Goal: Find specific page/section: Find specific page/section

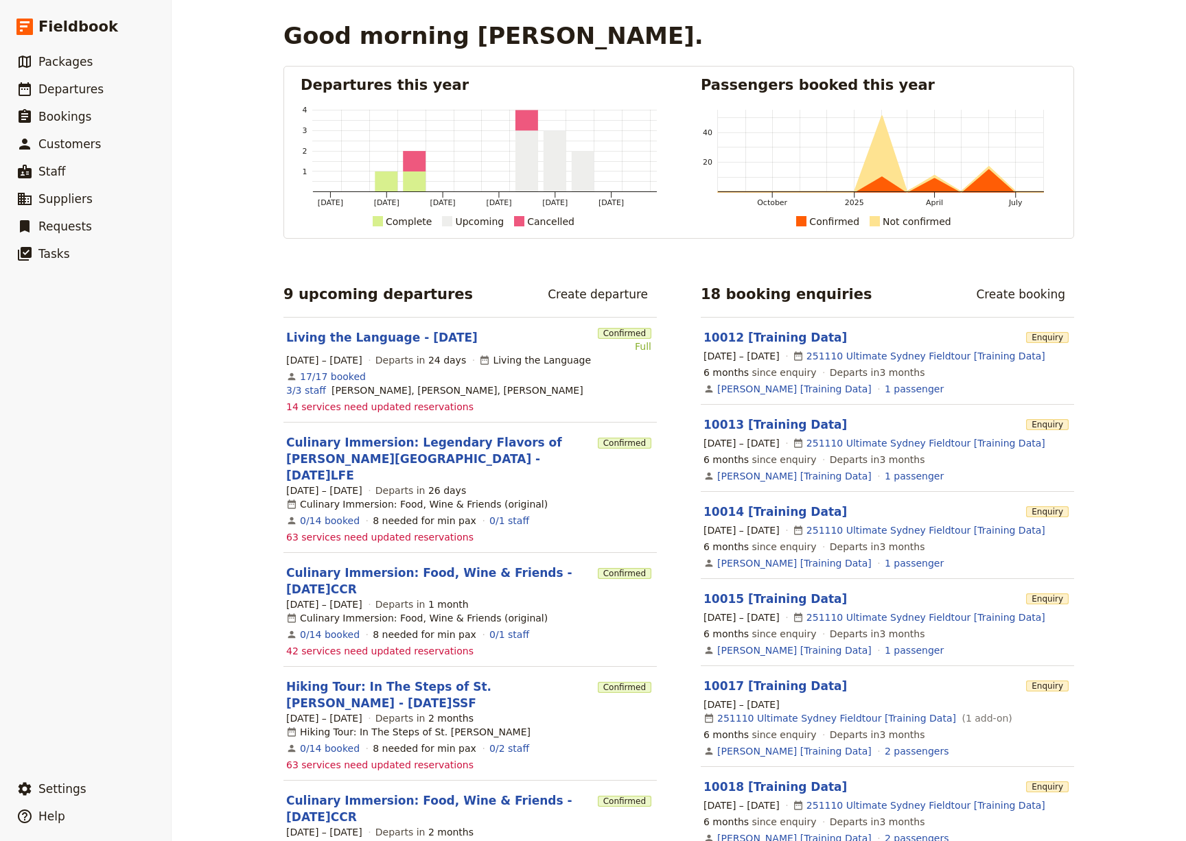
scroll to position [8, 0]
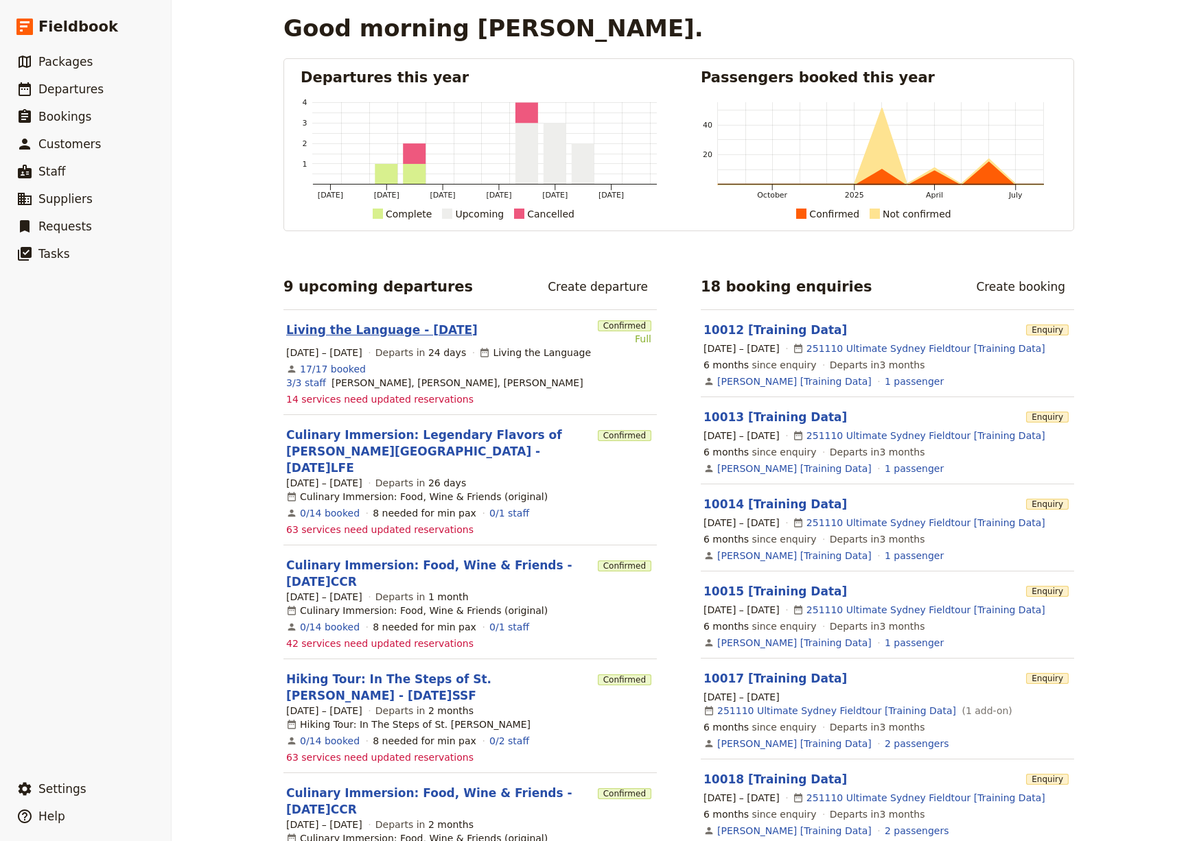
click at [377, 330] on link "Living the Language - [DATE]" at bounding box center [381, 330] width 191 height 16
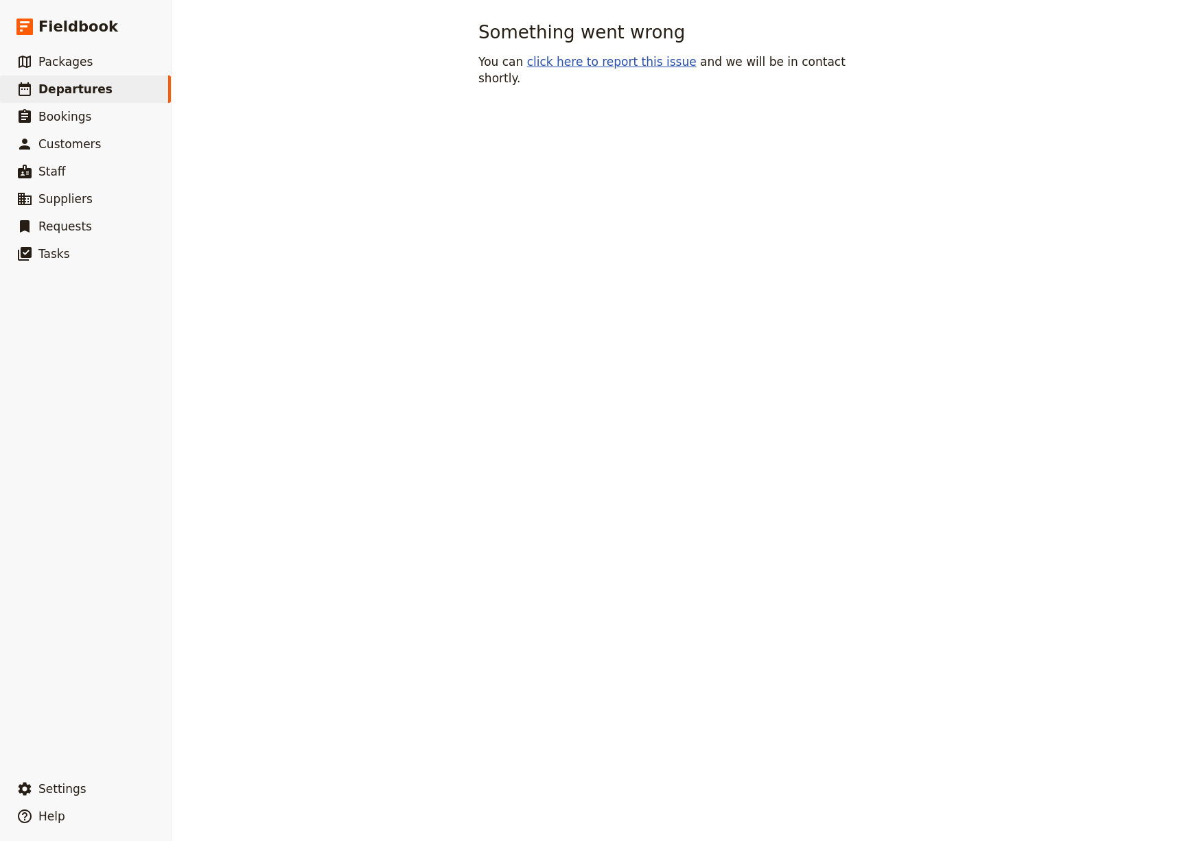
click at [568, 58] on link "click here to report this issue" at bounding box center [612, 62] width 170 height 14
click at [69, 58] on span "Packages" at bounding box center [65, 62] width 54 height 14
click at [72, 28] on span "Fieldbook" at bounding box center [78, 26] width 80 height 21
click at [80, 32] on span "Fieldbook" at bounding box center [78, 26] width 80 height 21
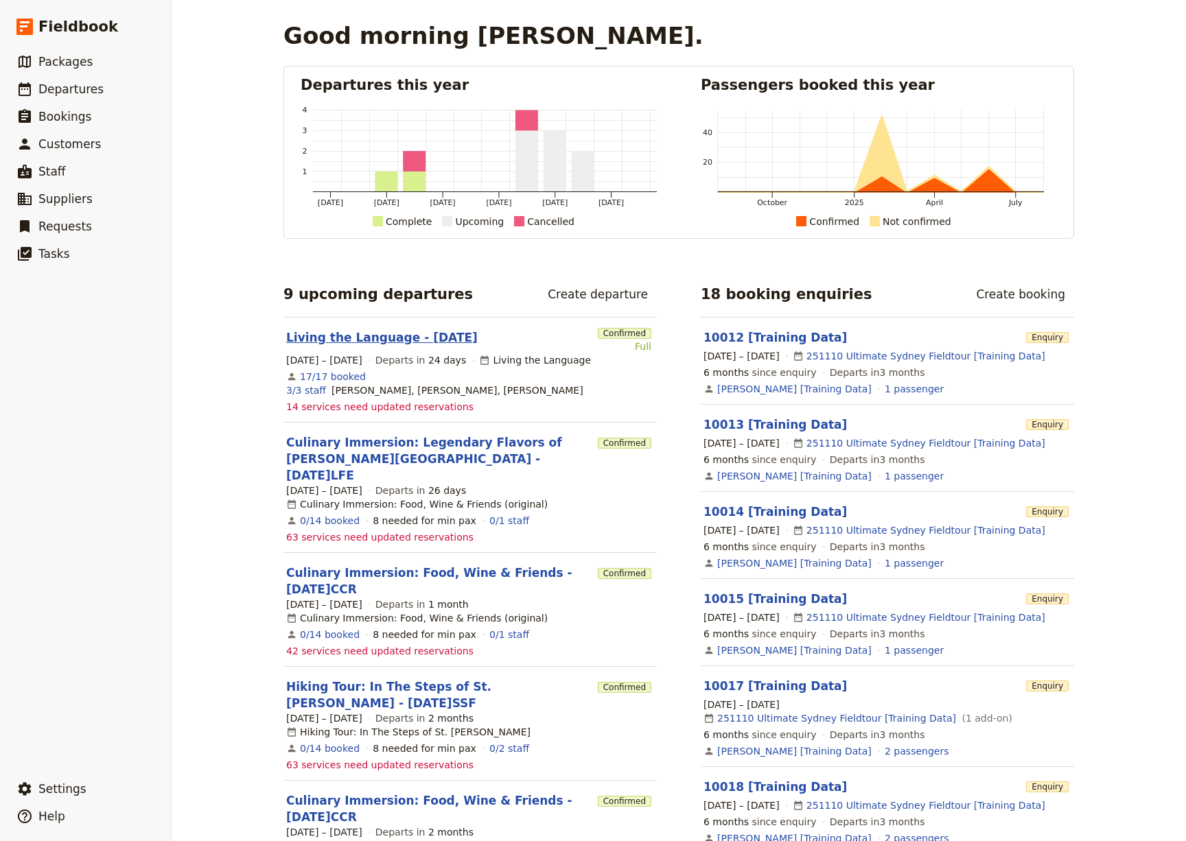
click at [373, 338] on link "Living the Language - [DATE]" at bounding box center [381, 337] width 191 height 16
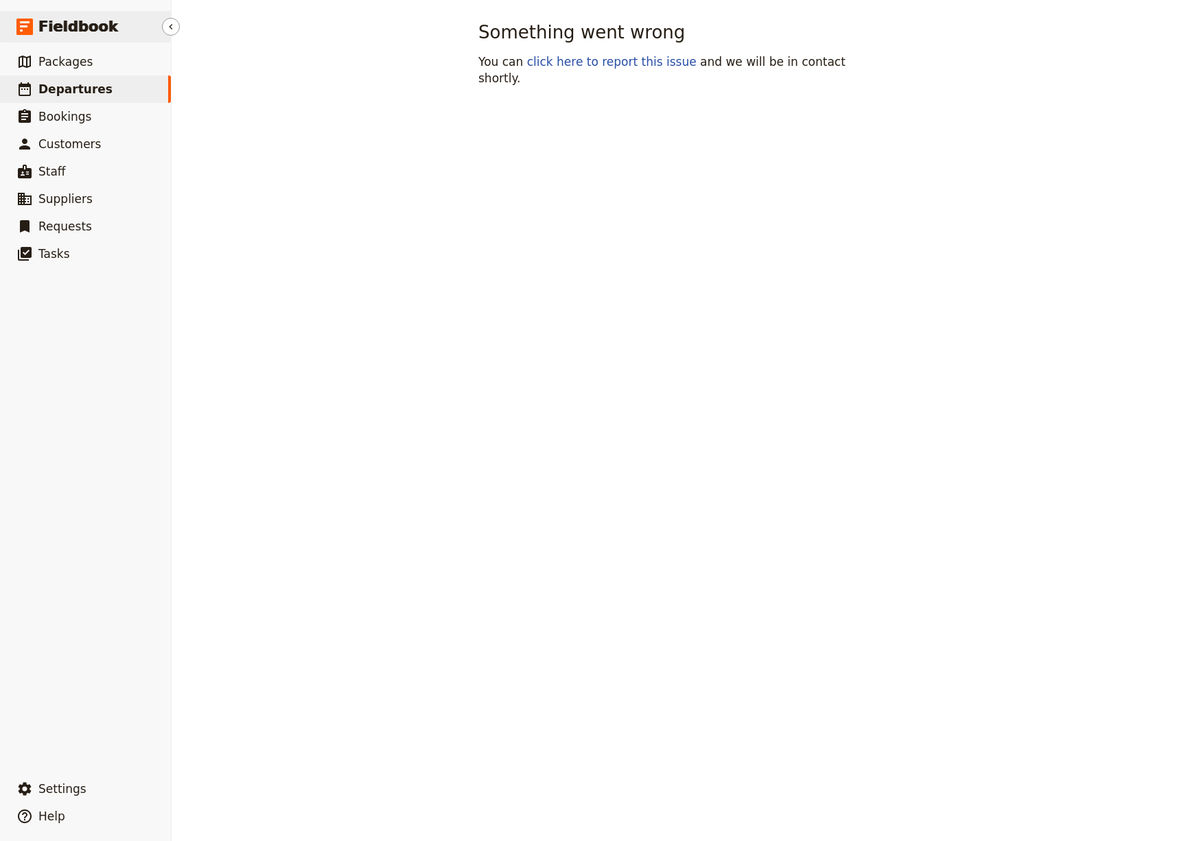
click at [59, 25] on span "Fieldbook" at bounding box center [78, 26] width 80 height 21
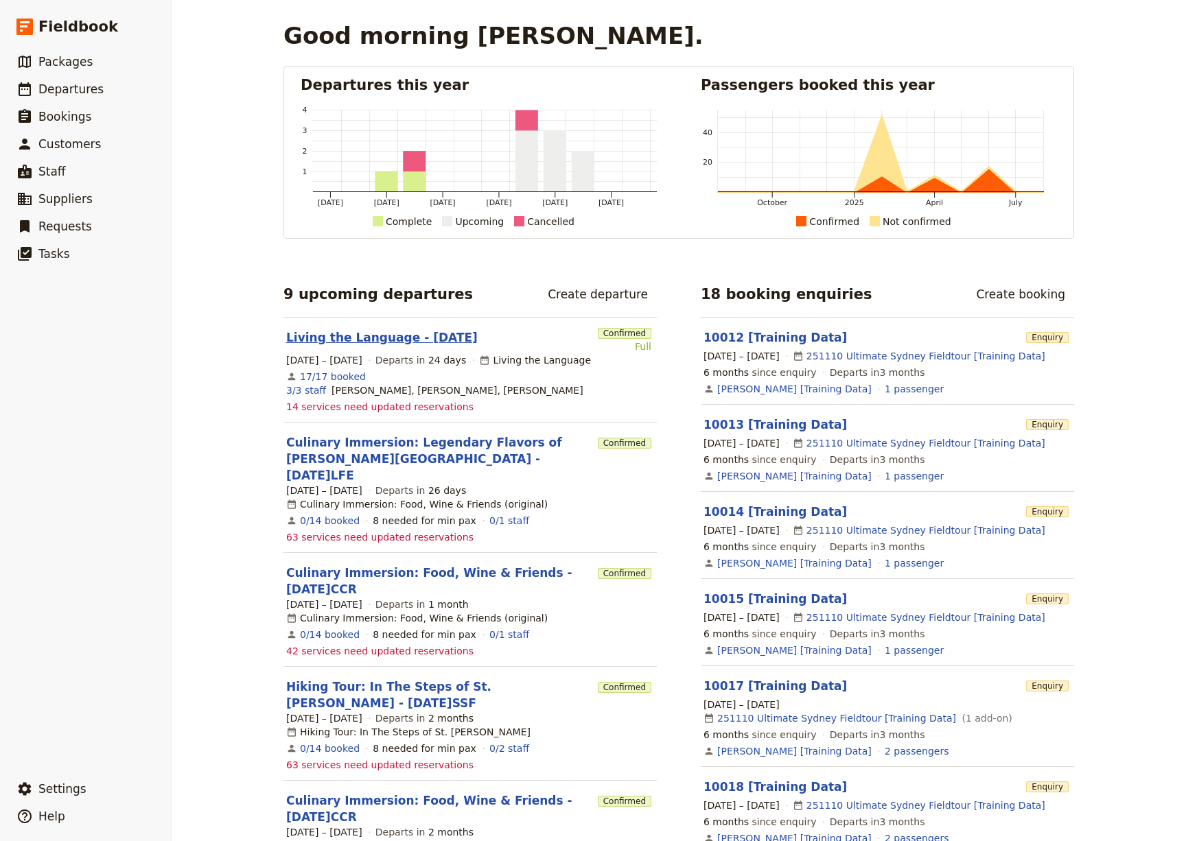
click at [362, 338] on link "Living the Language - [DATE]" at bounding box center [381, 337] width 191 height 16
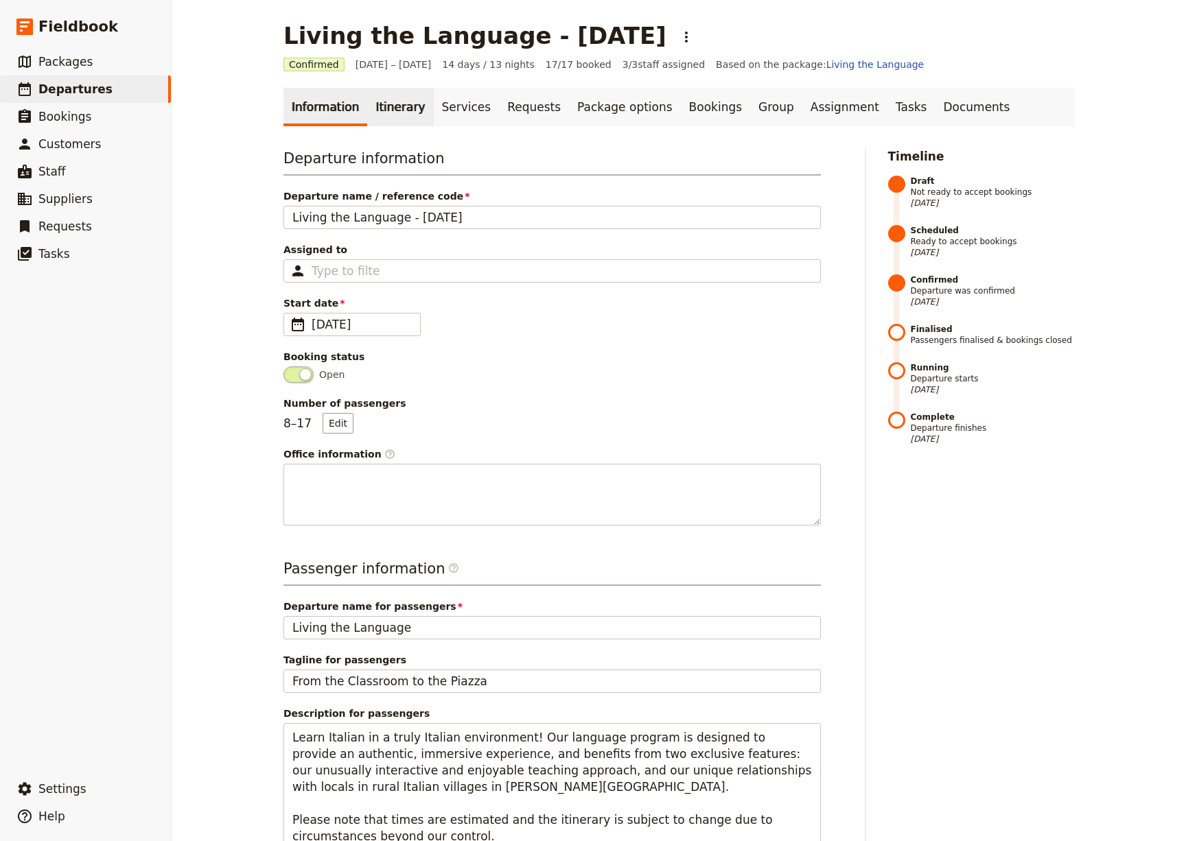
click at [382, 107] on link "Itinerary" at bounding box center [400, 107] width 66 height 38
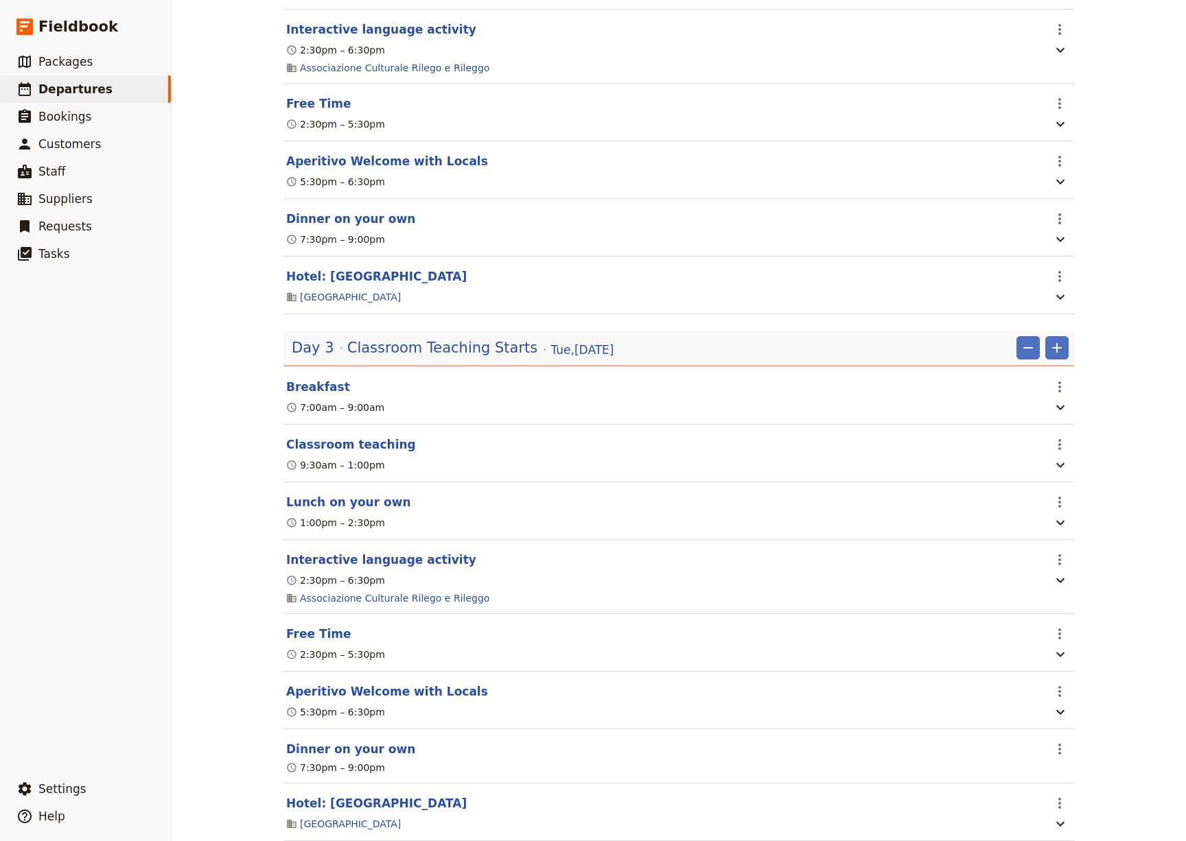
scroll to position [911, 0]
